Goal: Obtain resource: Download file/media

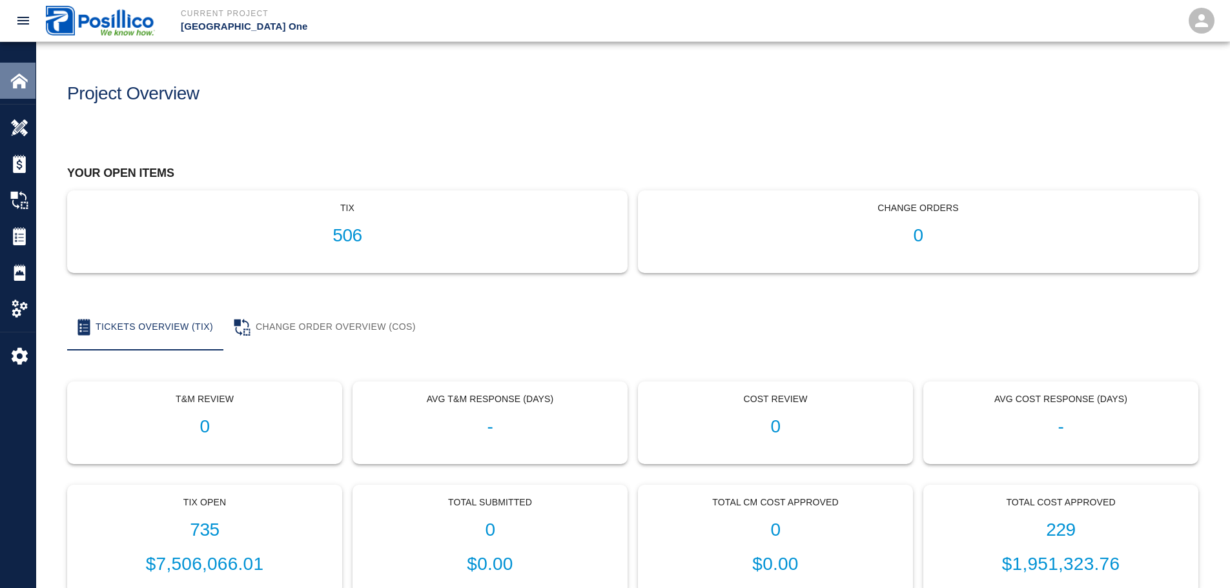
click at [30, 92] on div "Home" at bounding box center [18, 81] width 36 height 36
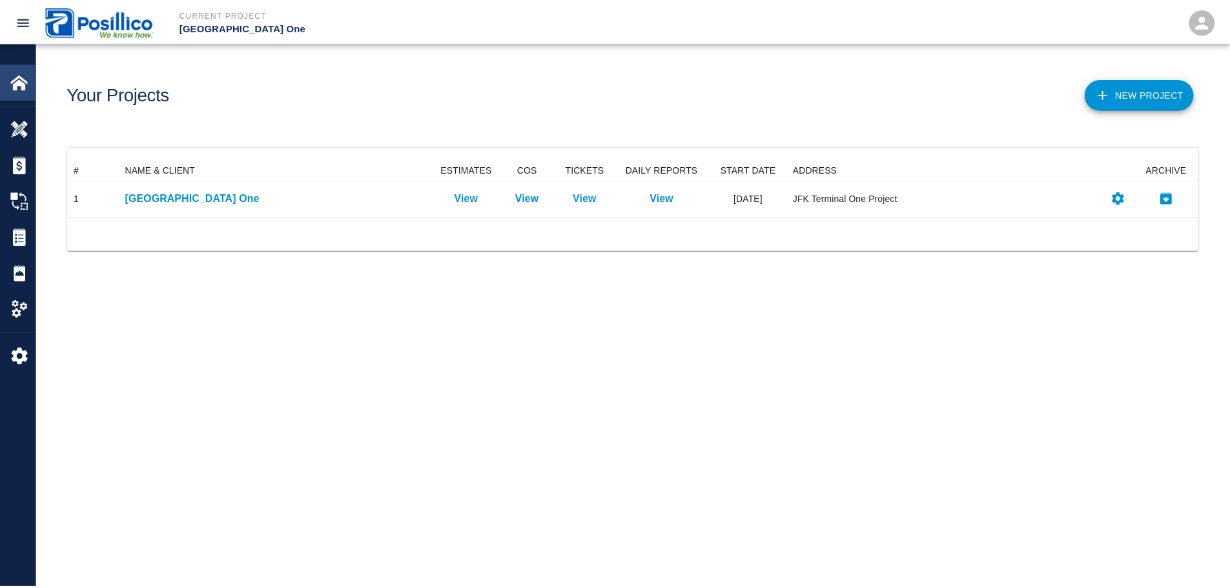
scroll to position [47, 1130]
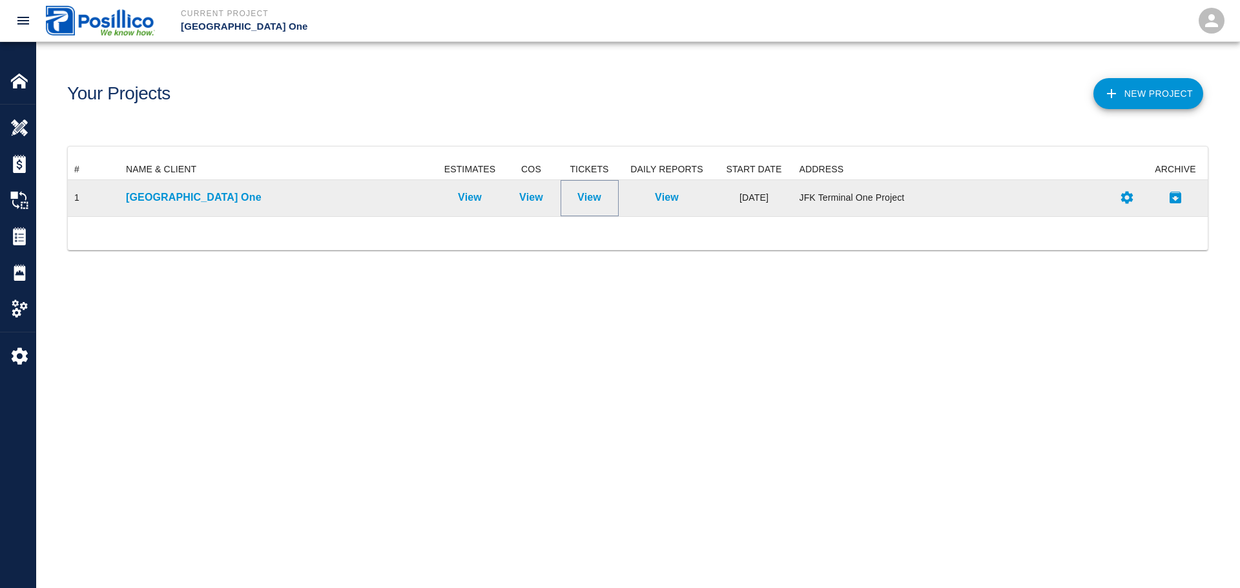
click at [597, 199] on p "View" at bounding box center [589, 197] width 24 height 15
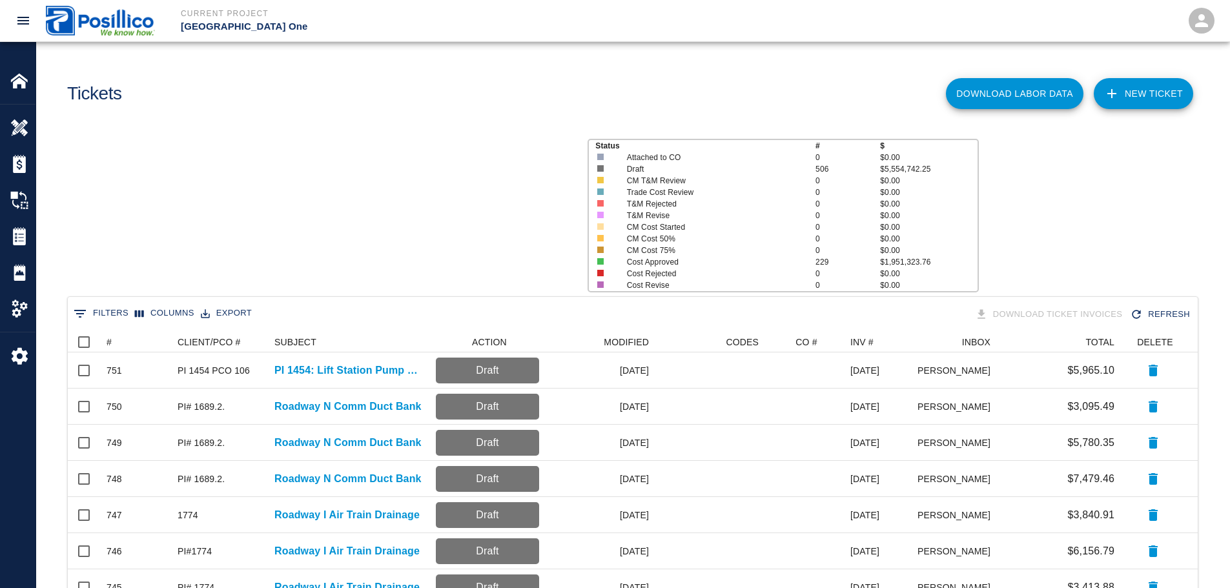
scroll to position [734, 1120]
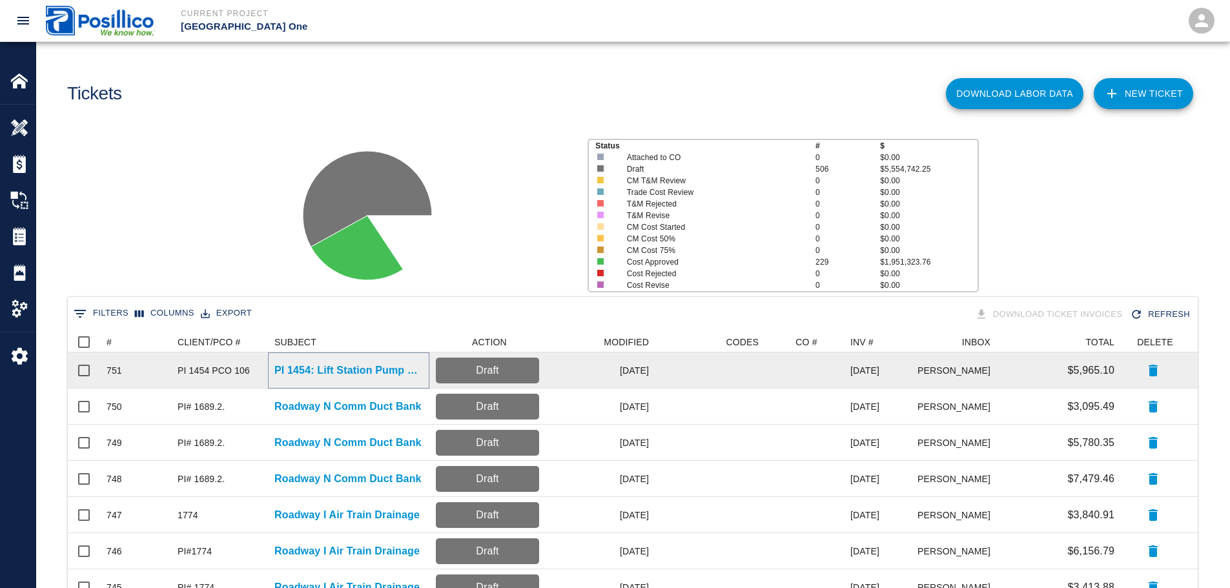
click at [370, 369] on p "PI 1454: Lift Station Pump Replacement" at bounding box center [348, 370] width 148 height 15
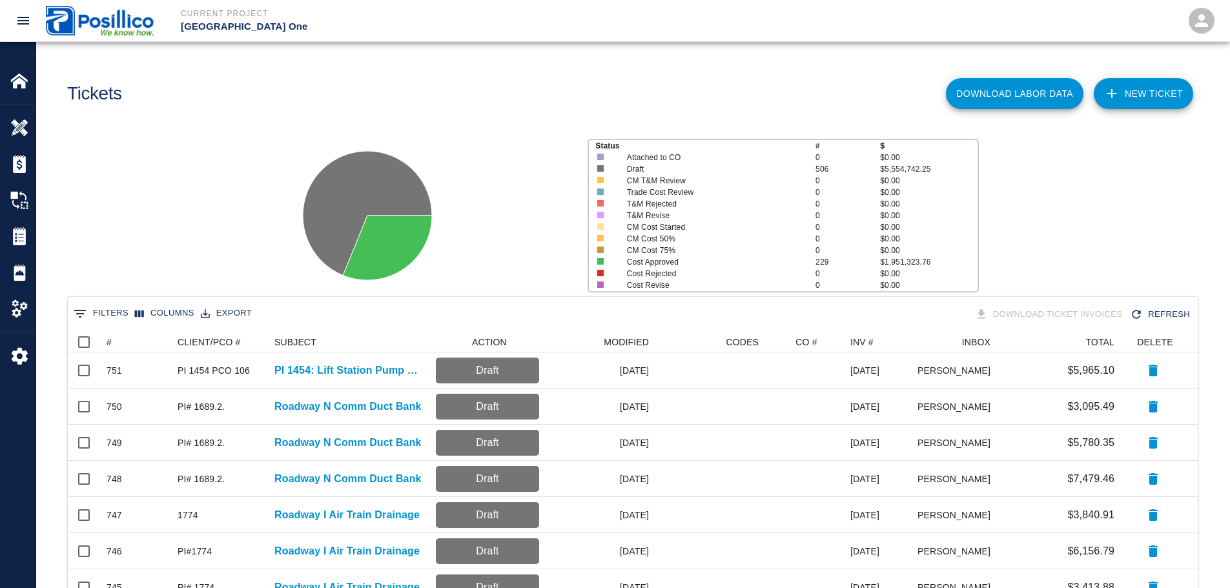
click at [489, 181] on div at bounding box center [426, 211] width 301 height 172
click at [1119, 185] on div "Status # $ Attached to CO 0 $0.00 Draft 506 $5,554,742.25 CM T&M Review 0 $0.00…" at bounding box center [627, 211] width 1203 height 172
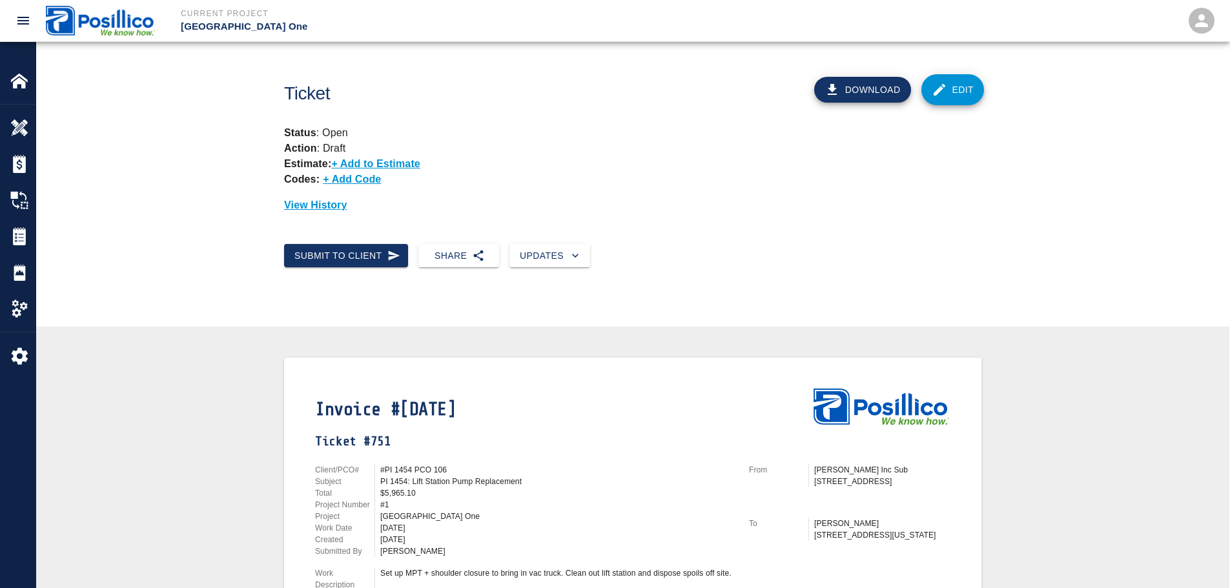
click at [1132, 81] on div "Ticket Download Edit Status : Open Action : Draft Estimate: + Add to Estimate C…" at bounding box center [632, 143] width 1193 height 202
click at [867, 92] on button "Download" at bounding box center [862, 90] width 97 height 26
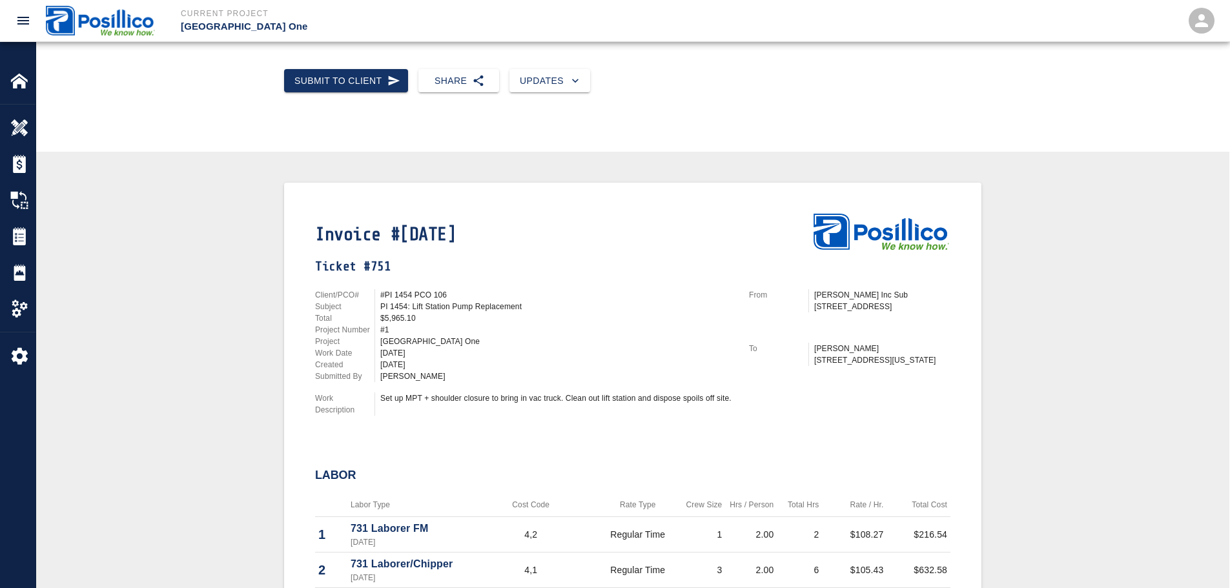
scroll to position [194, 0]
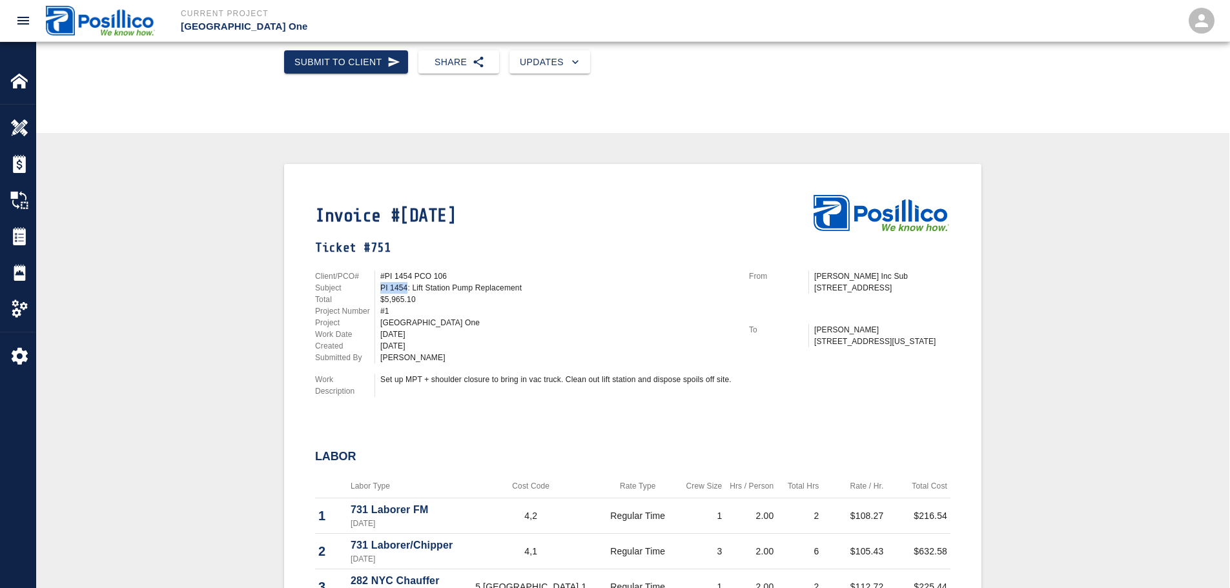
drag, startPoint x: 380, startPoint y: 287, endPoint x: 408, endPoint y: 282, distance: 28.8
click at [408, 282] on div "PI 1454: Lift Station Pump Replacement" at bounding box center [553, 288] width 359 height 12
copy div "PI 1454"
drag, startPoint x: 524, startPoint y: 286, endPoint x: 409, endPoint y: 290, distance: 114.3
click at [409, 290] on div "PI 1454: Lift Station Pump Replacement" at bounding box center [556, 288] width 353 height 12
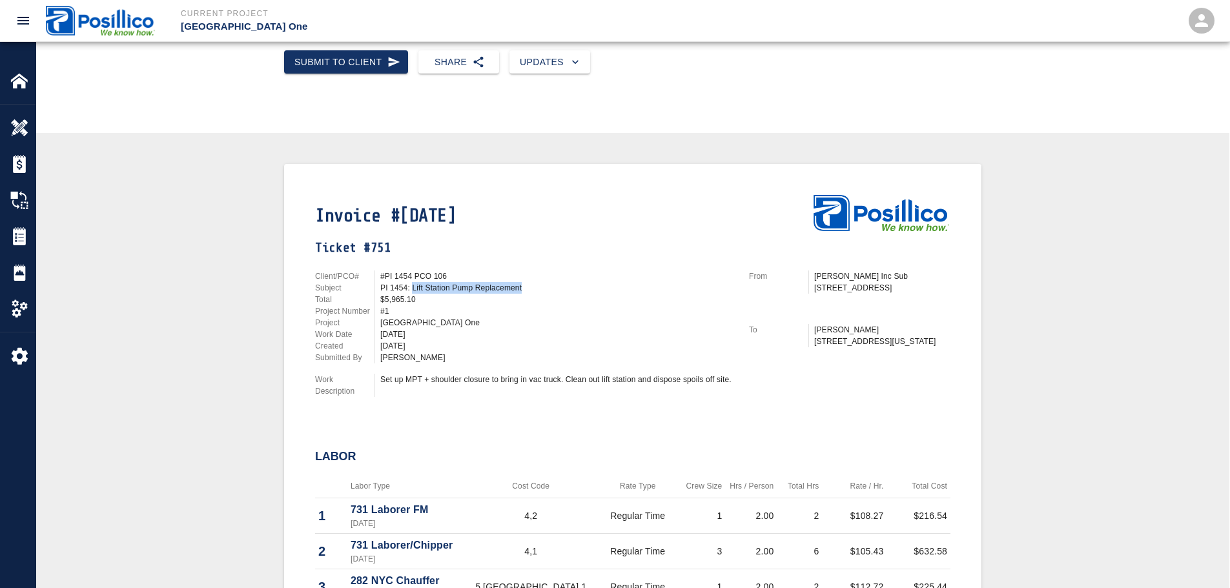
copy div "Lift Station Pump Replacement"
click at [413, 377] on div "Set up MPT + shoulder closure to bring in vac truck. Clean out lift station and…" at bounding box center [556, 380] width 353 height 12
copy div "Set up MPT + shoulder closure to bring in vac truck. Clean out lift station and…"
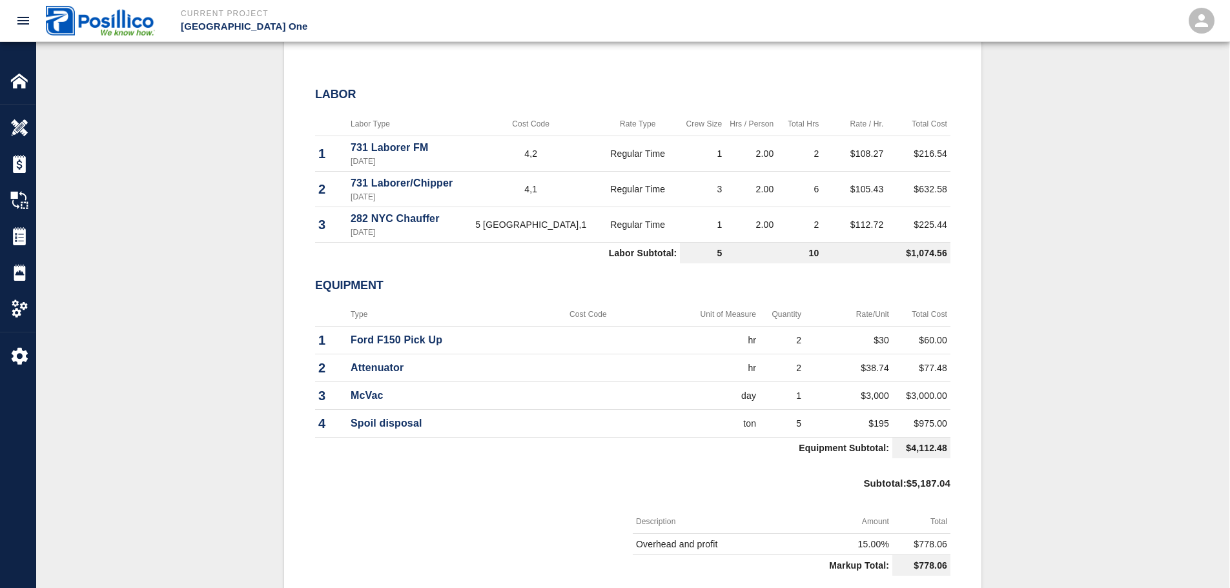
scroll to position [1739, 0]
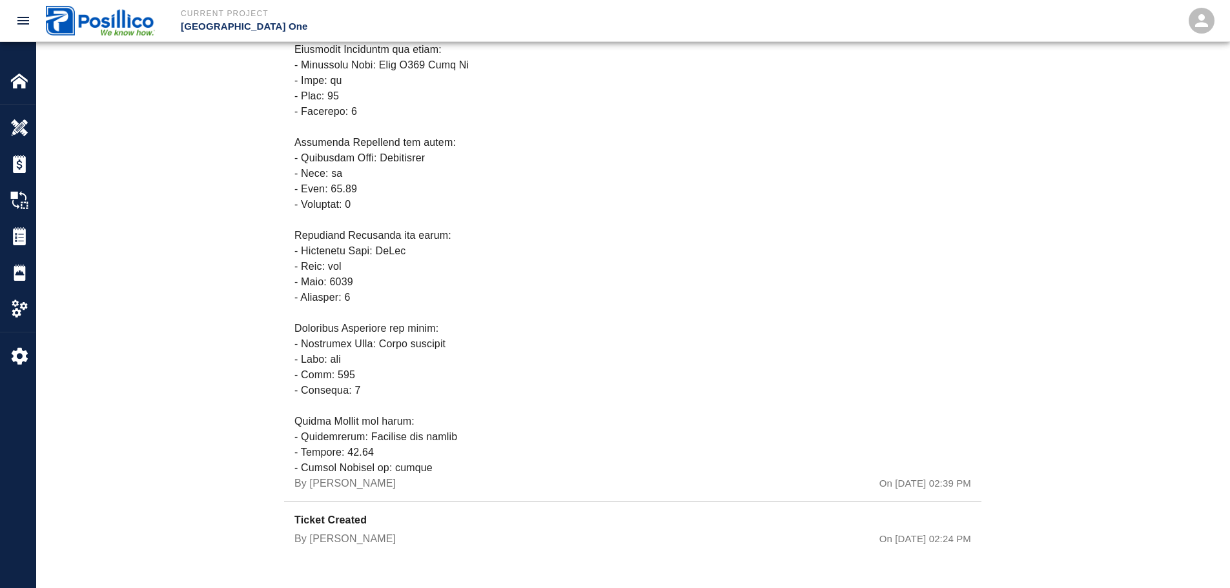
drag, startPoint x: 1060, startPoint y: 375, endPoint x: 1063, endPoint y: 413, distance: 37.5
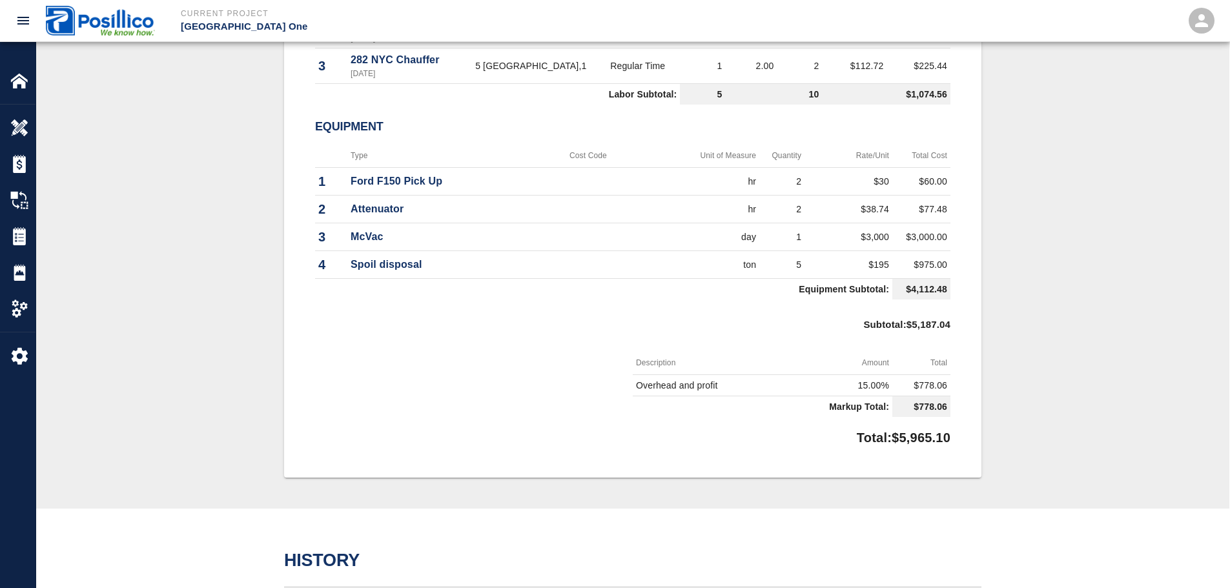
scroll to position [0, 0]
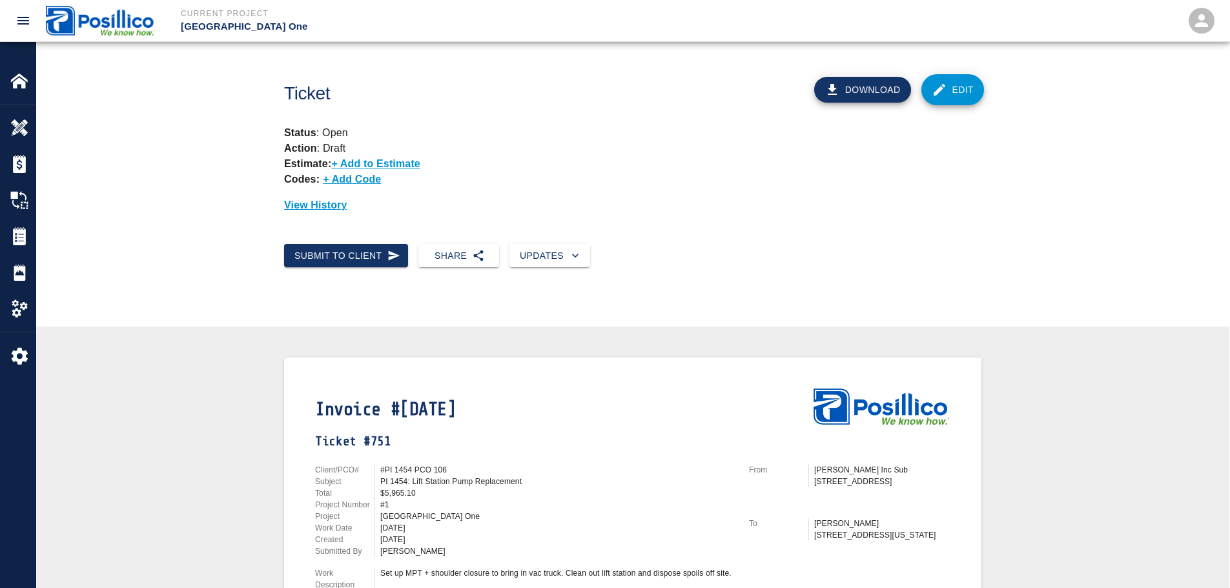
drag, startPoint x: 922, startPoint y: 368, endPoint x: 882, endPoint y: 108, distance: 263.2
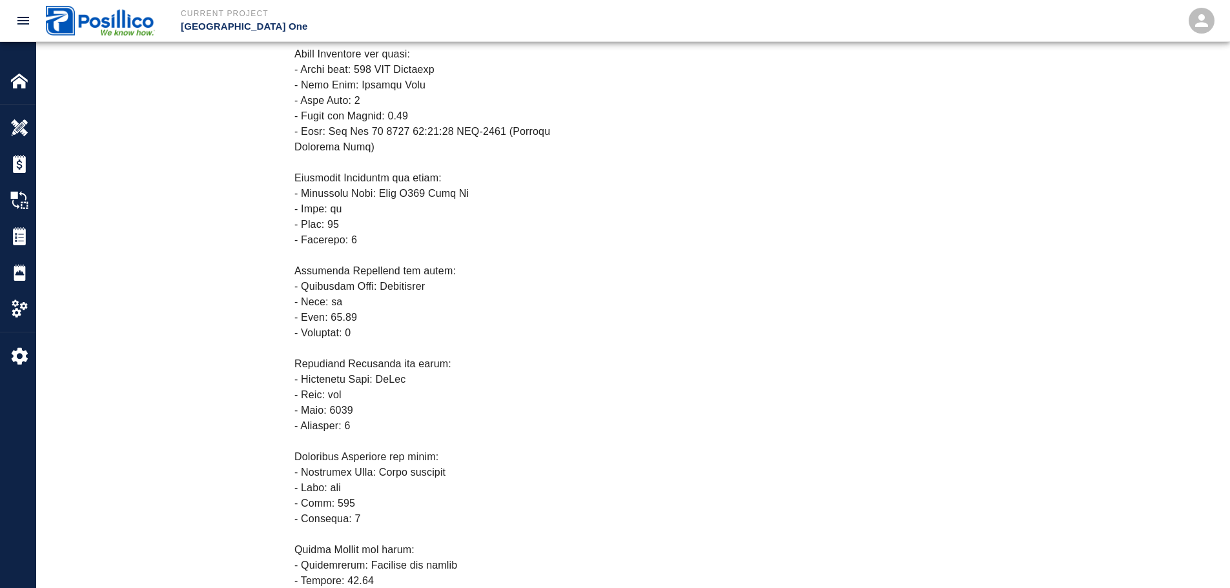
drag, startPoint x: 1068, startPoint y: 174, endPoint x: 1057, endPoint y: 361, distance: 187.5
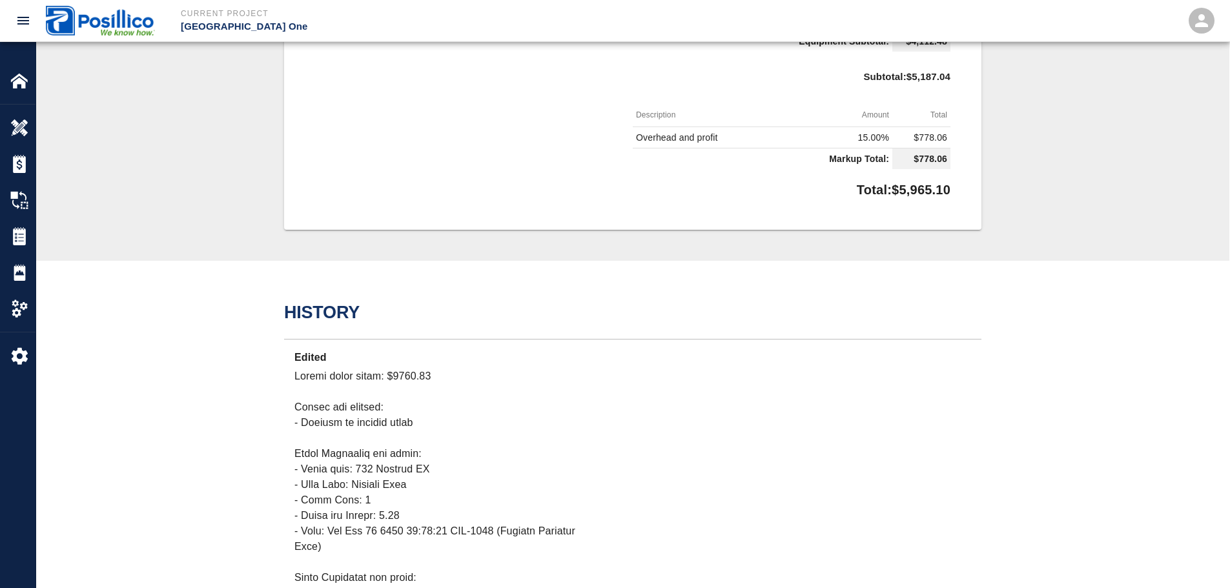
scroll to position [899, 0]
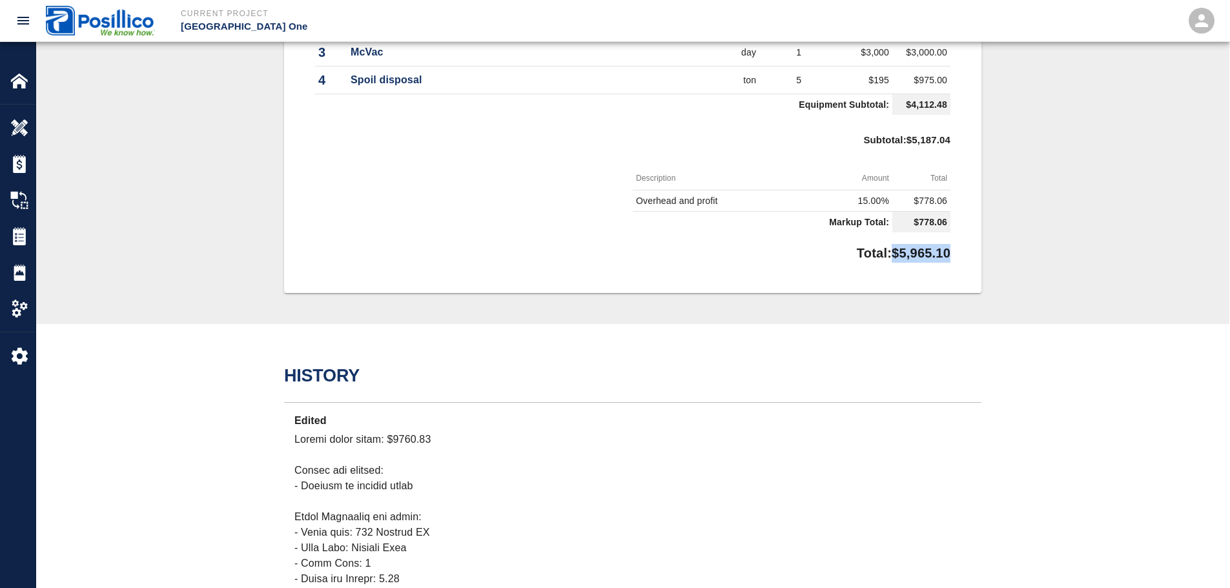
drag, startPoint x: 907, startPoint y: 252, endPoint x: 883, endPoint y: 253, distance: 24.5
copy p "$5,965.10"
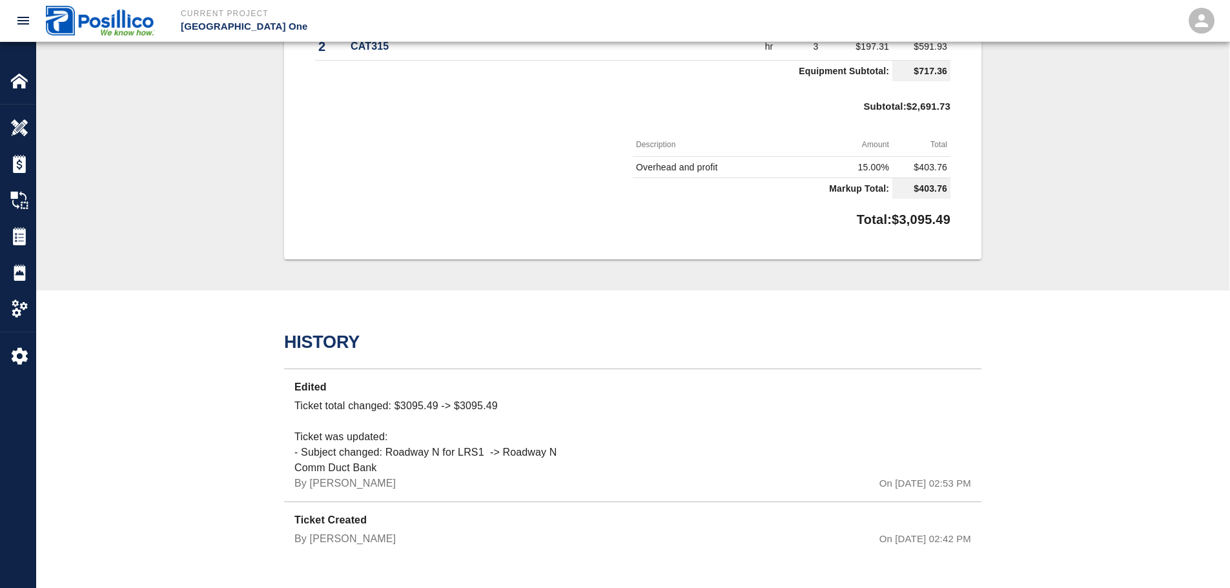
drag, startPoint x: 1158, startPoint y: 179, endPoint x: 1139, endPoint y: 340, distance: 162.5
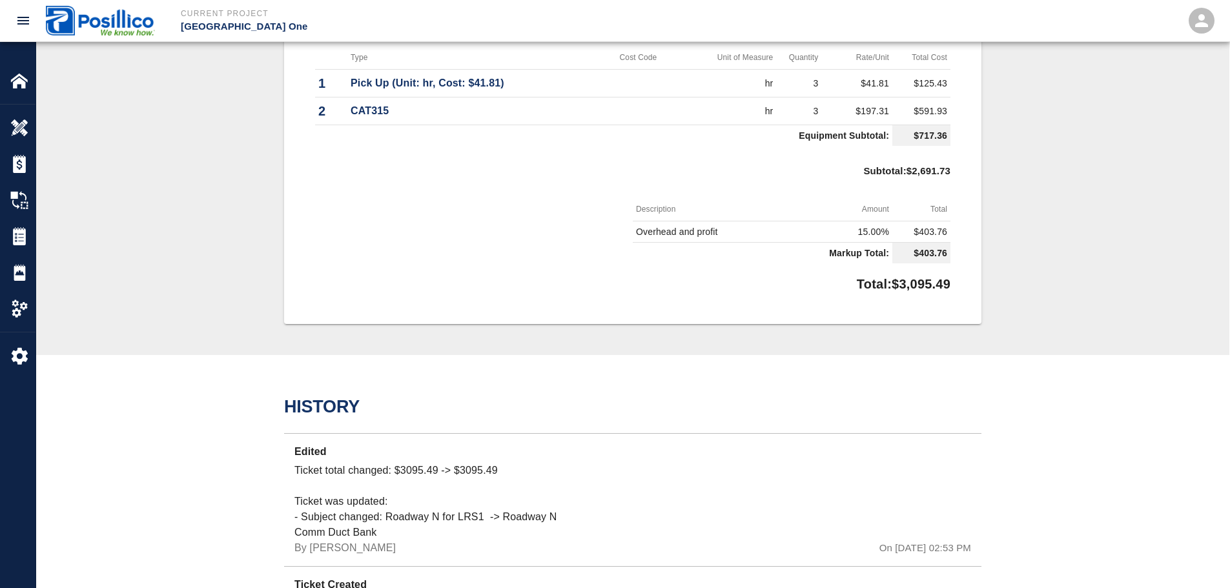
scroll to position [855, 0]
